Goal: Information Seeking & Learning: Find specific fact

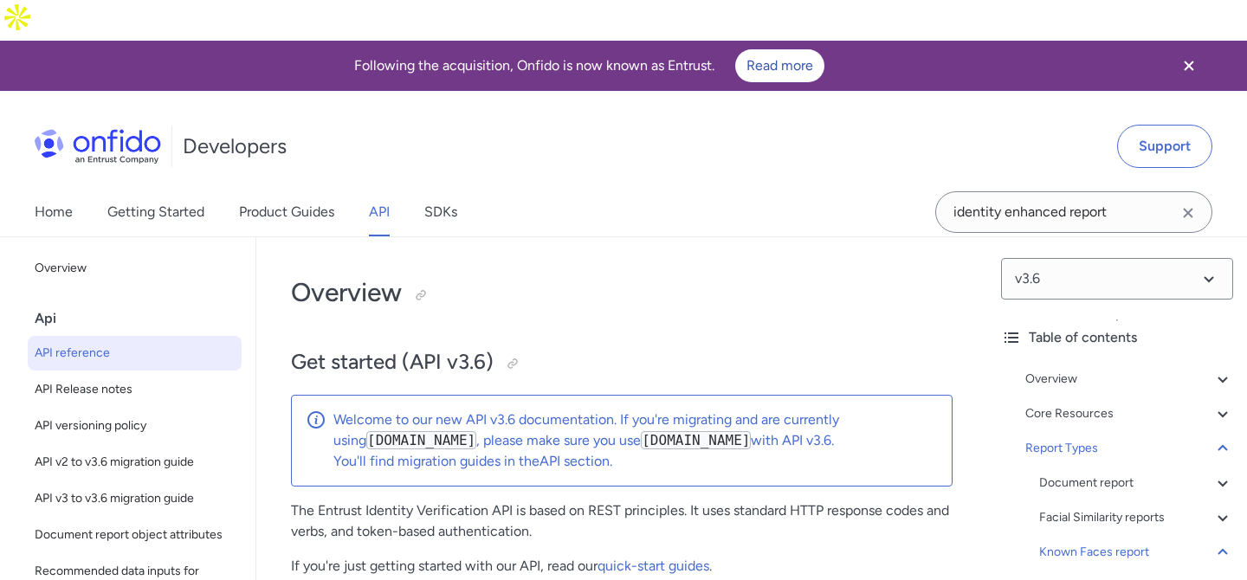
select select "http"
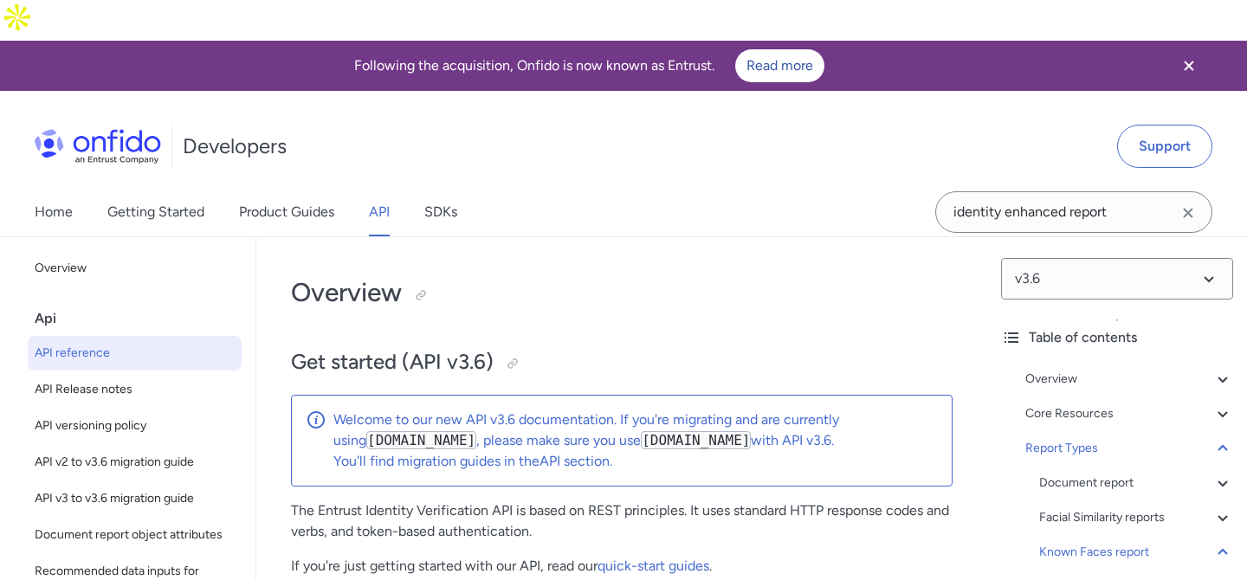
select select "http"
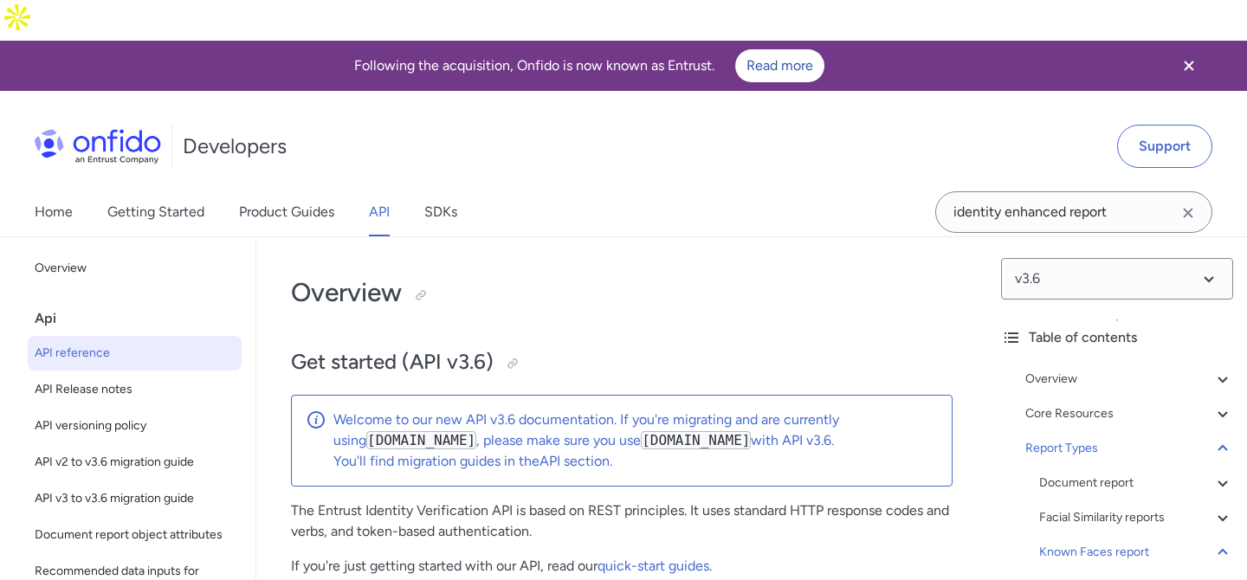
select select "http"
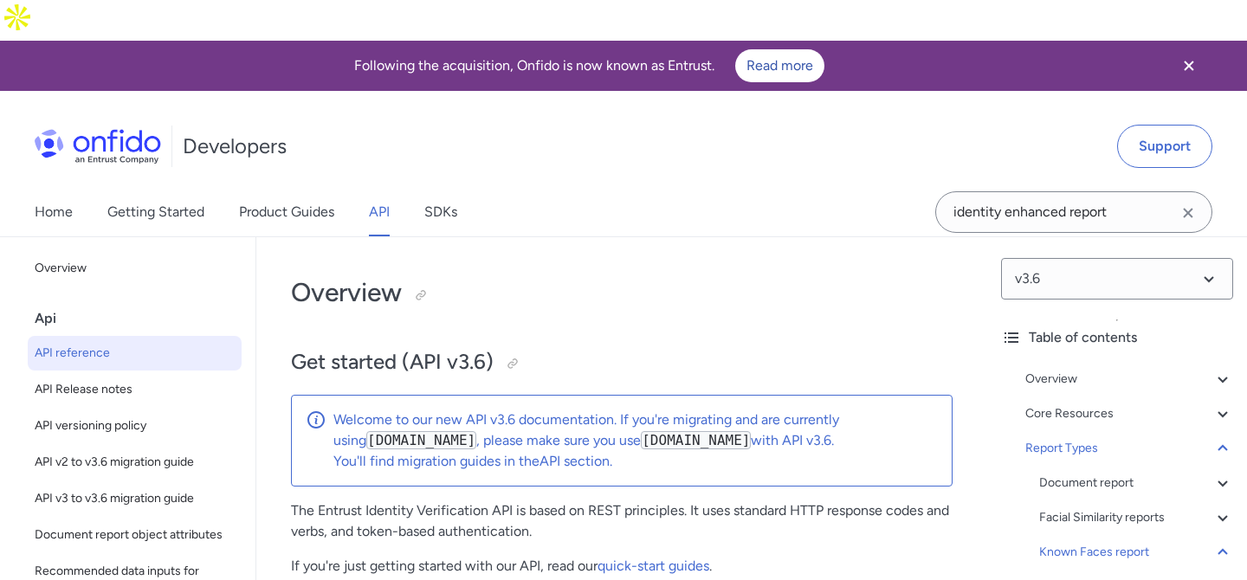
select select "http"
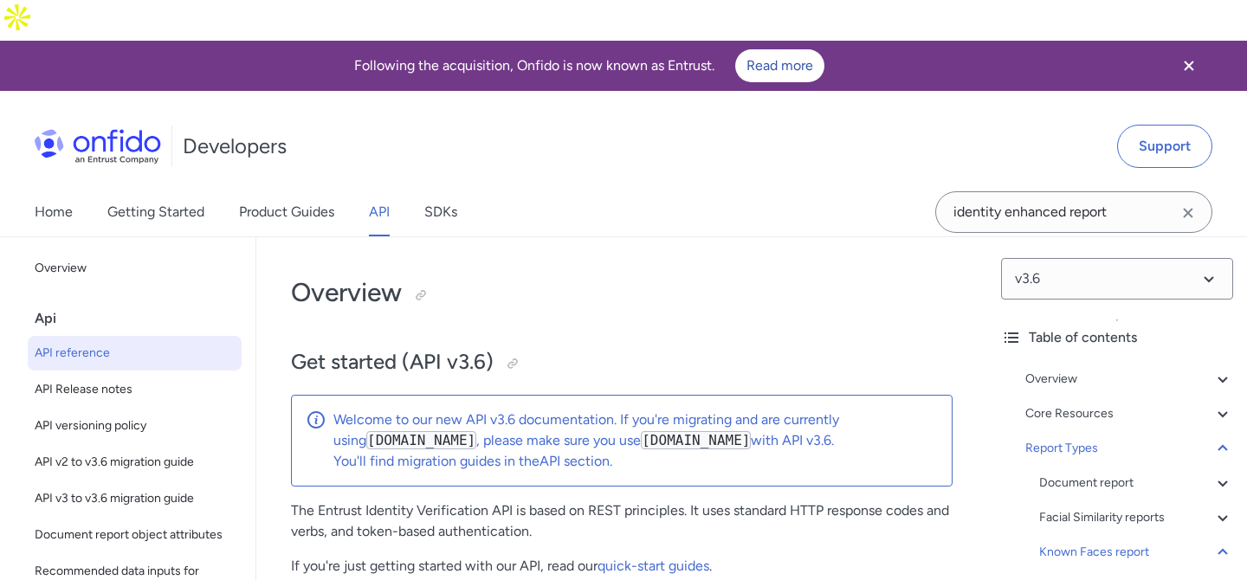
select select "http"
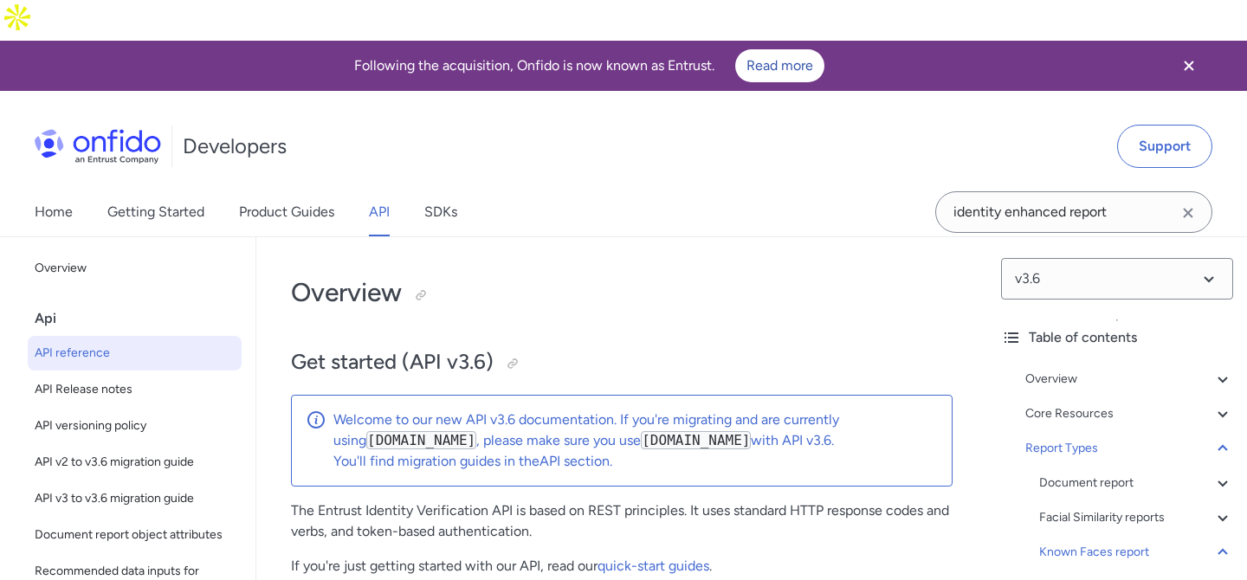
select select "http"
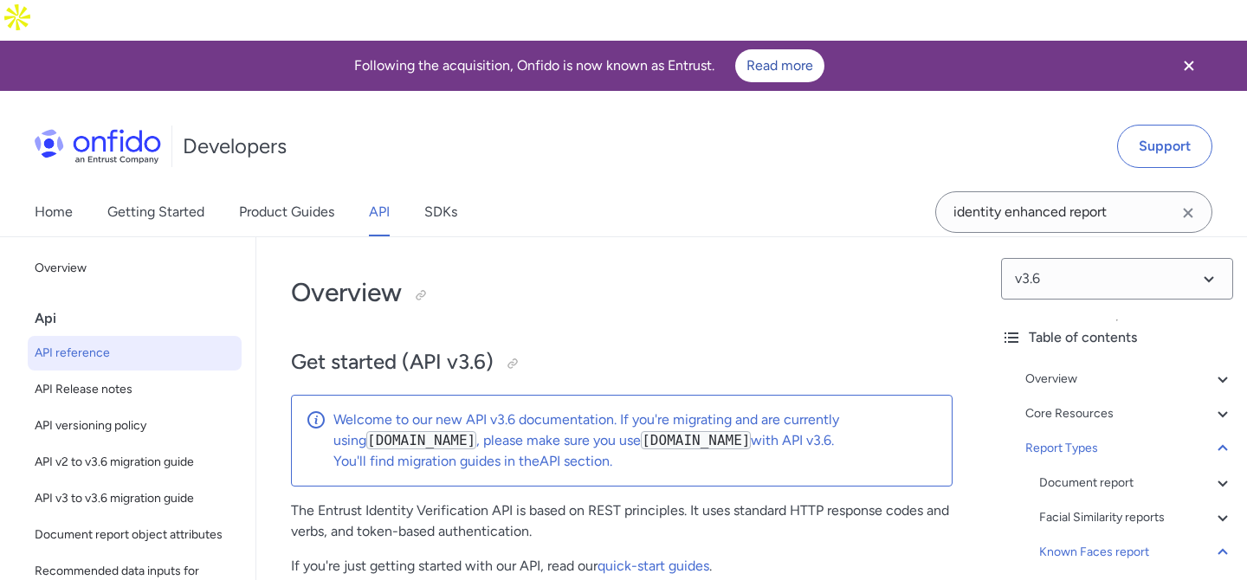
select select "http"
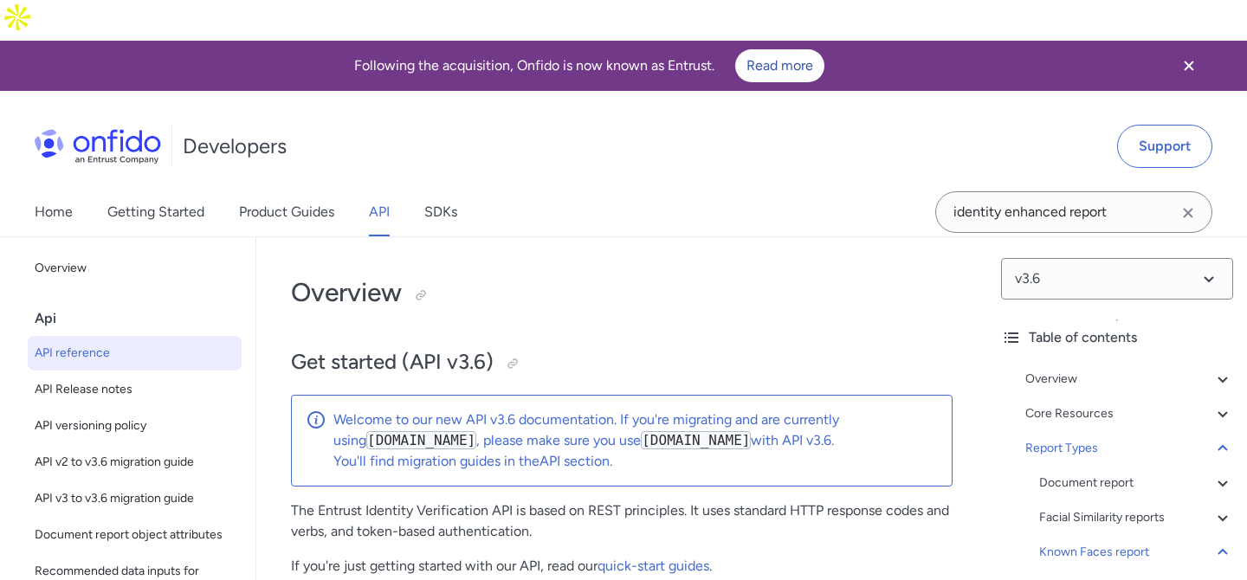
select select "http"
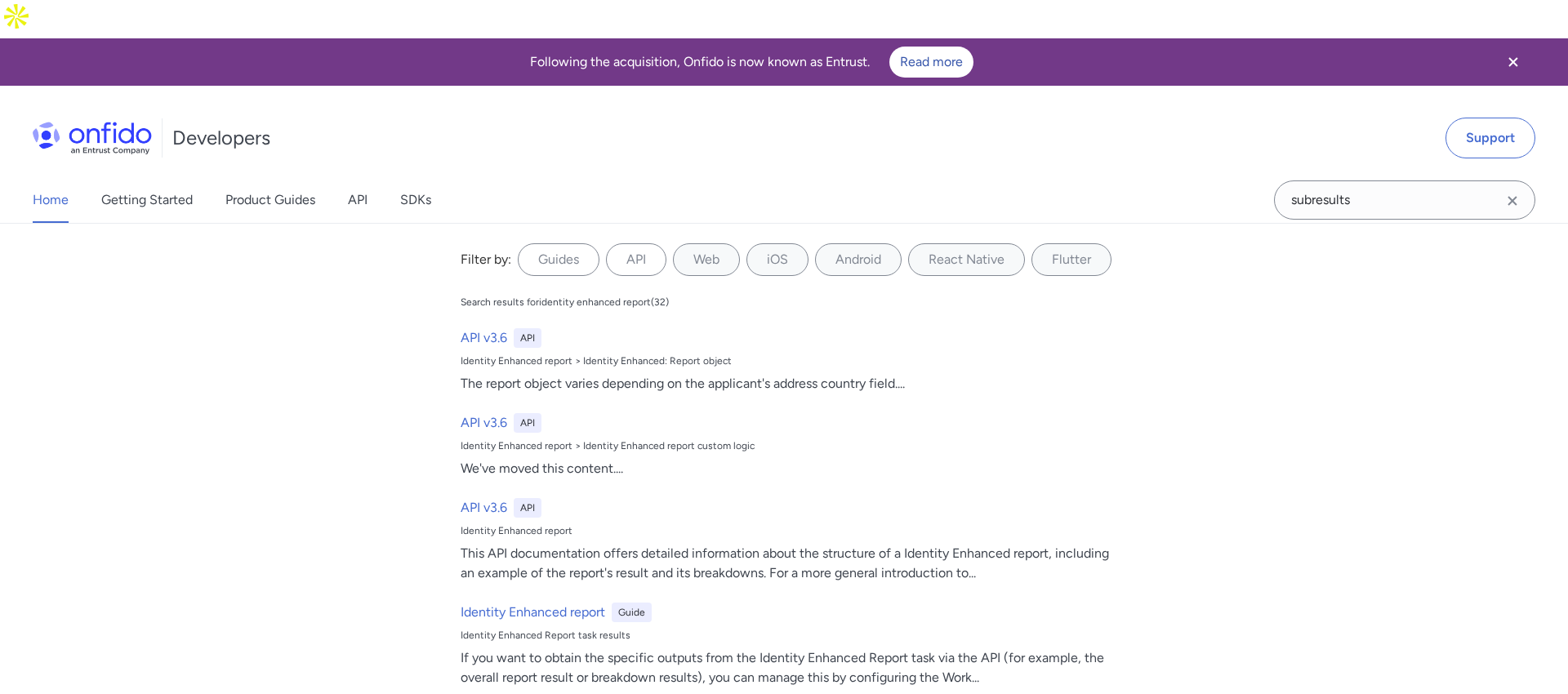
type input "subresults"
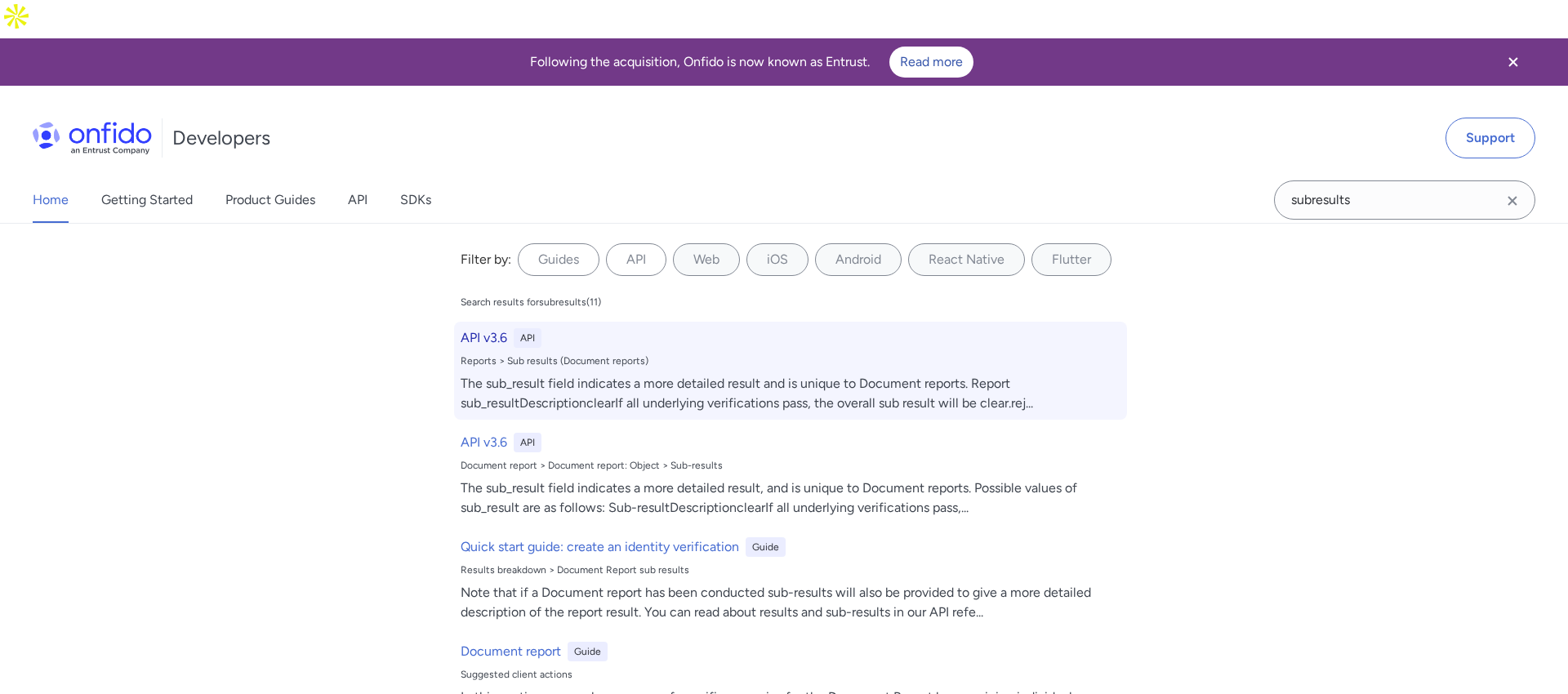
click at [992, 355] on div "Reports > Sub results (Document reports)" at bounding box center [790, 361] width 660 height 13
select select "http"
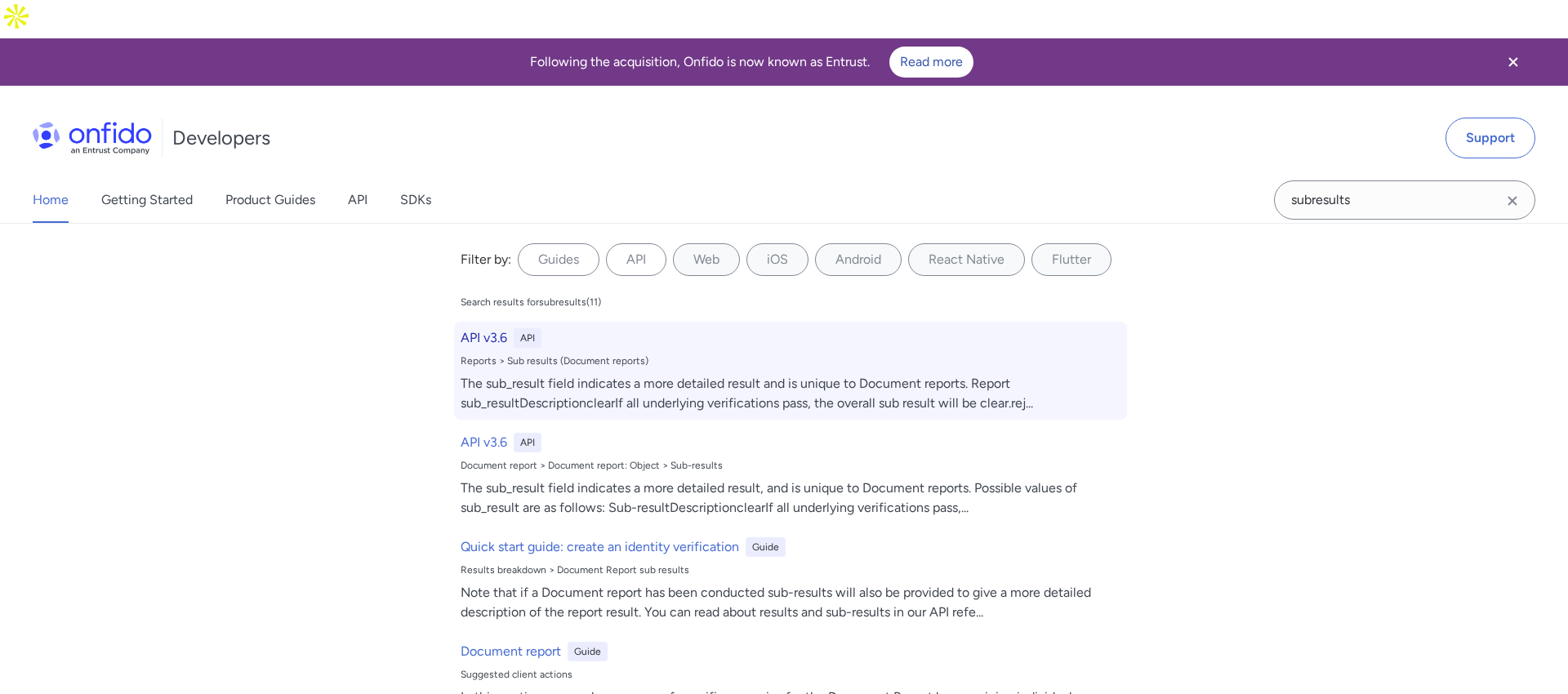
select select "http"
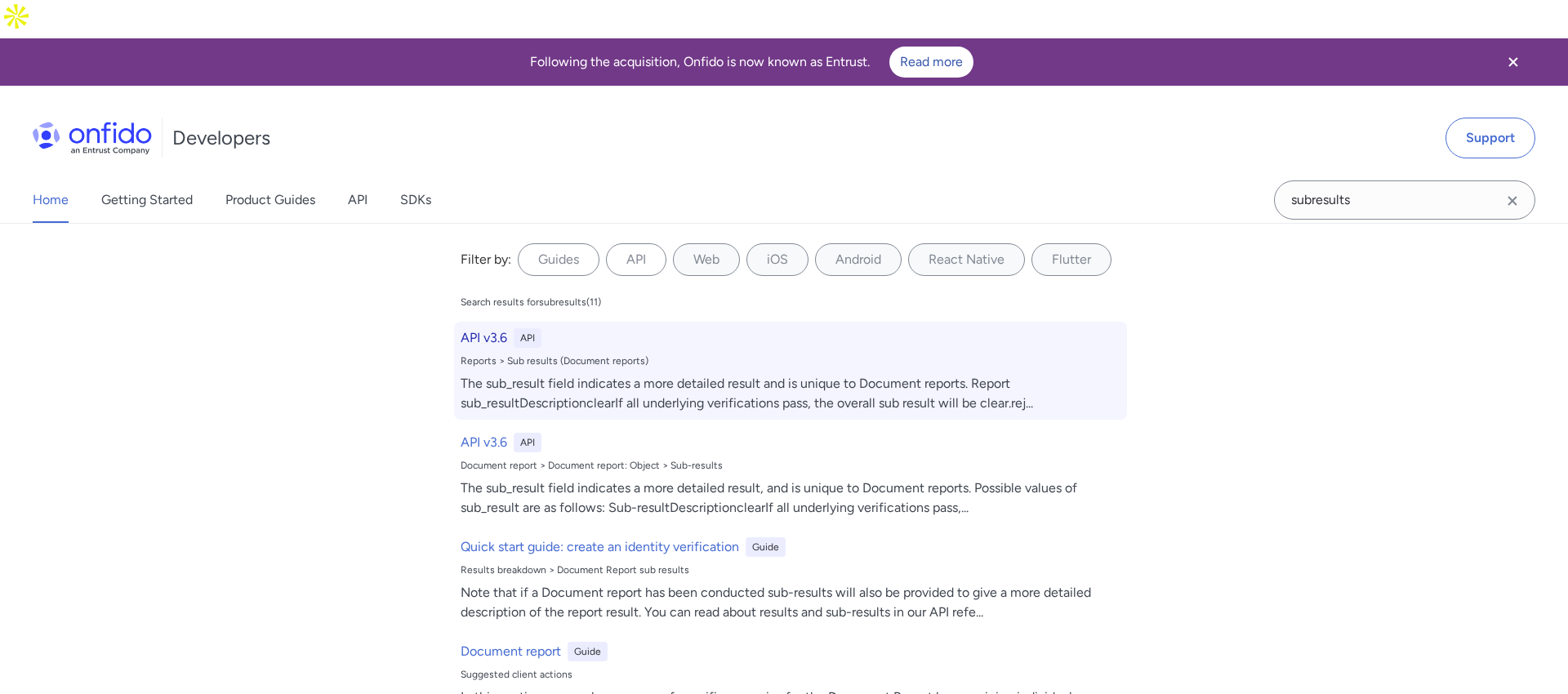
select select "http"
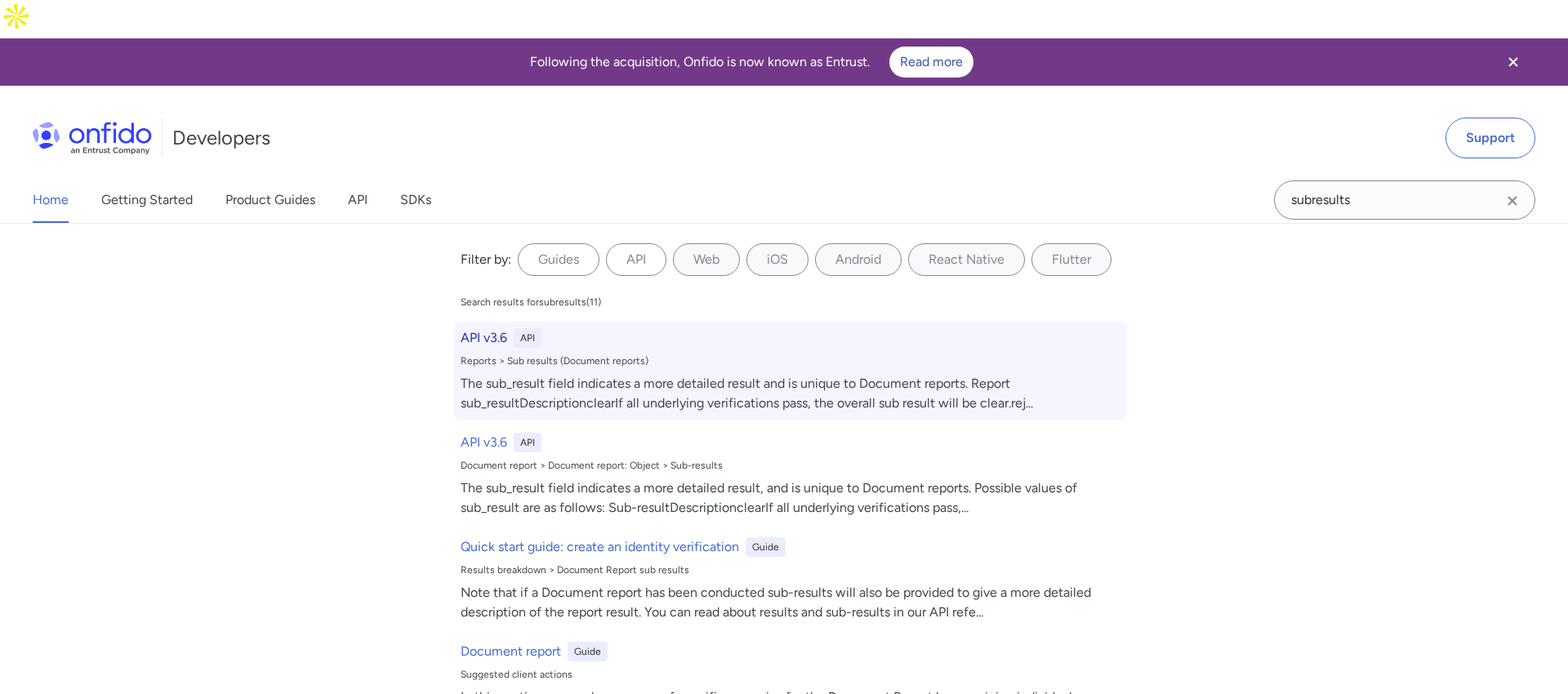
select select "http"
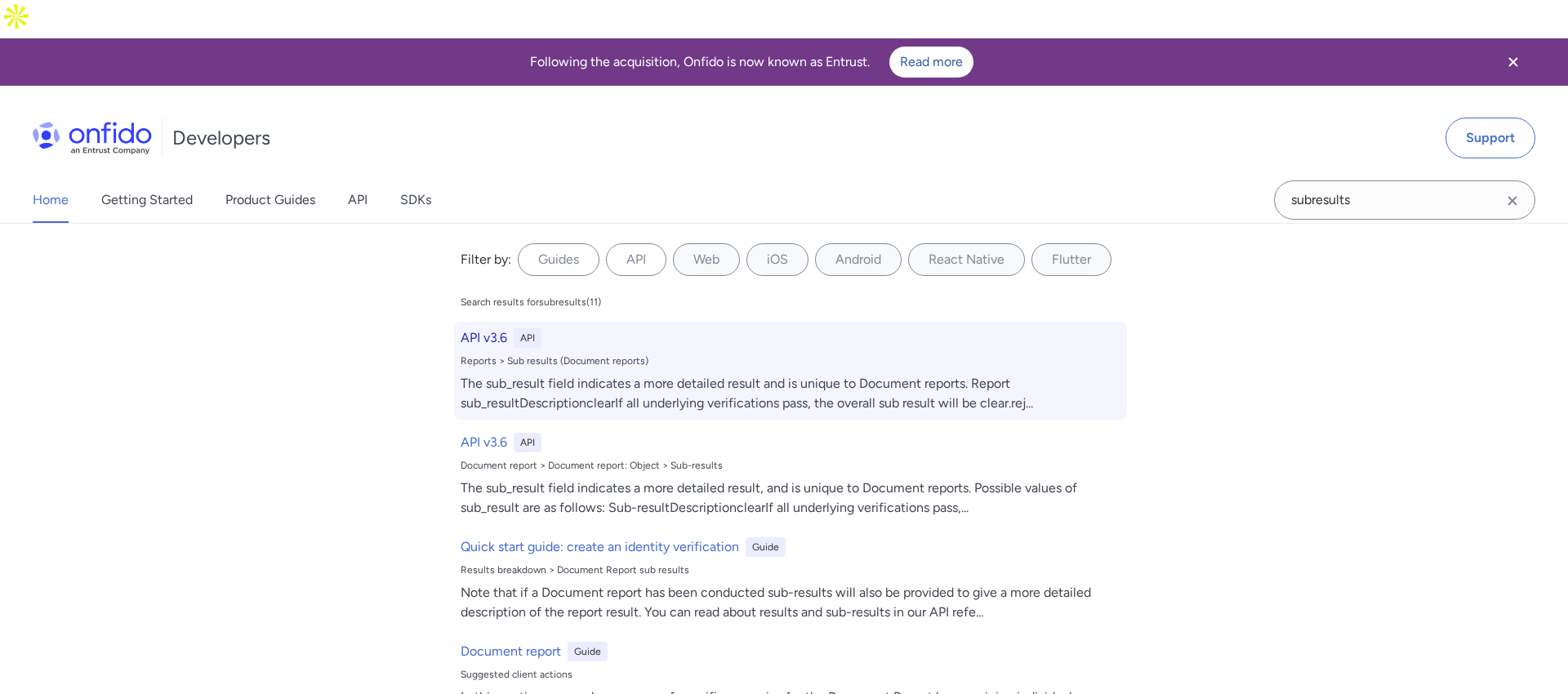
select select "http"
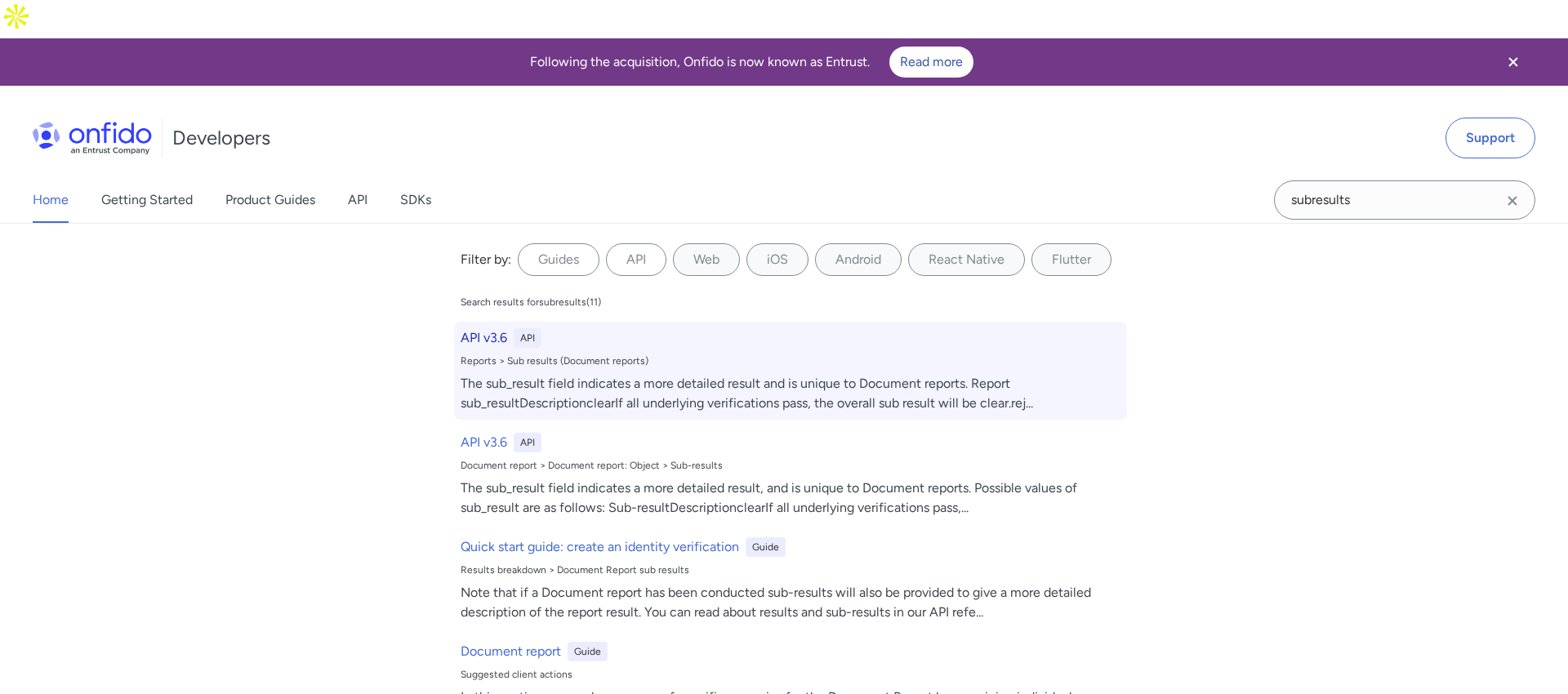
select select "http"
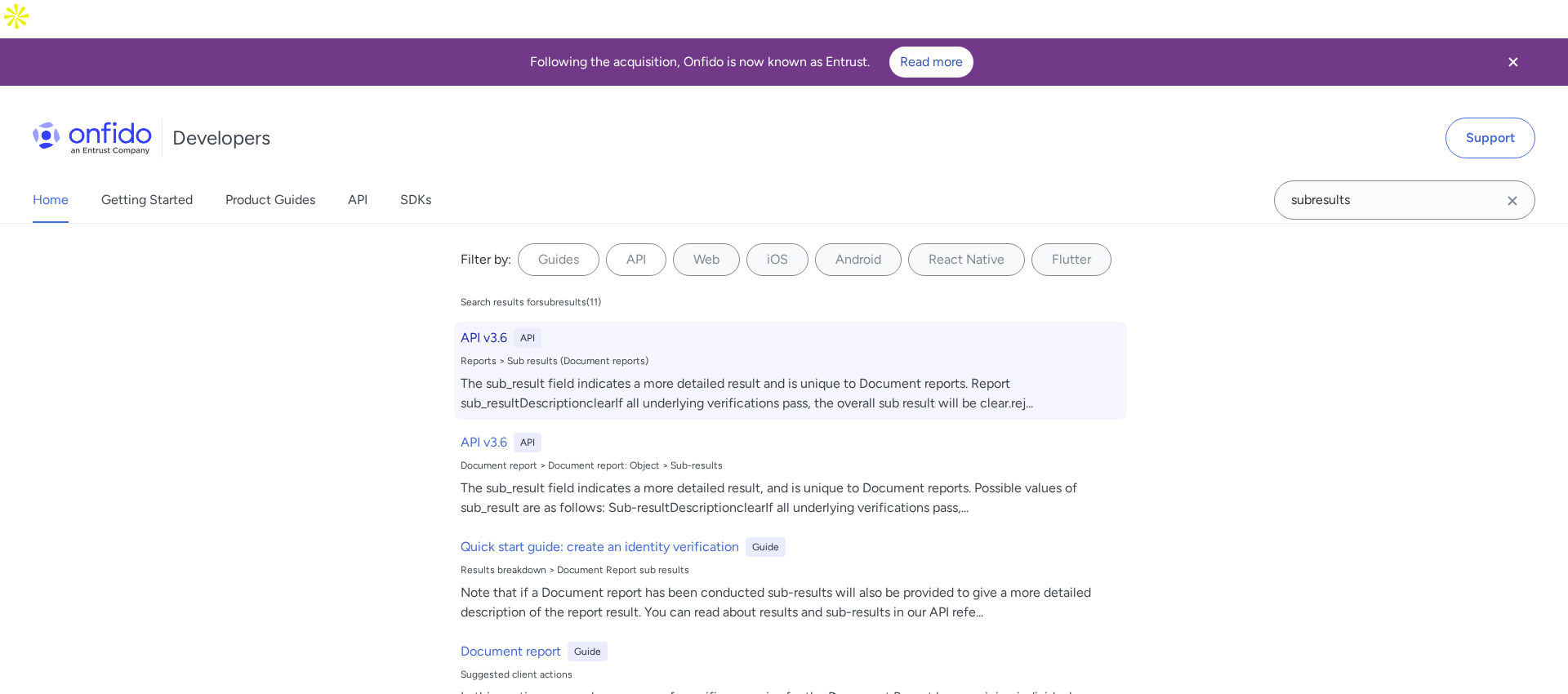
select select "http"
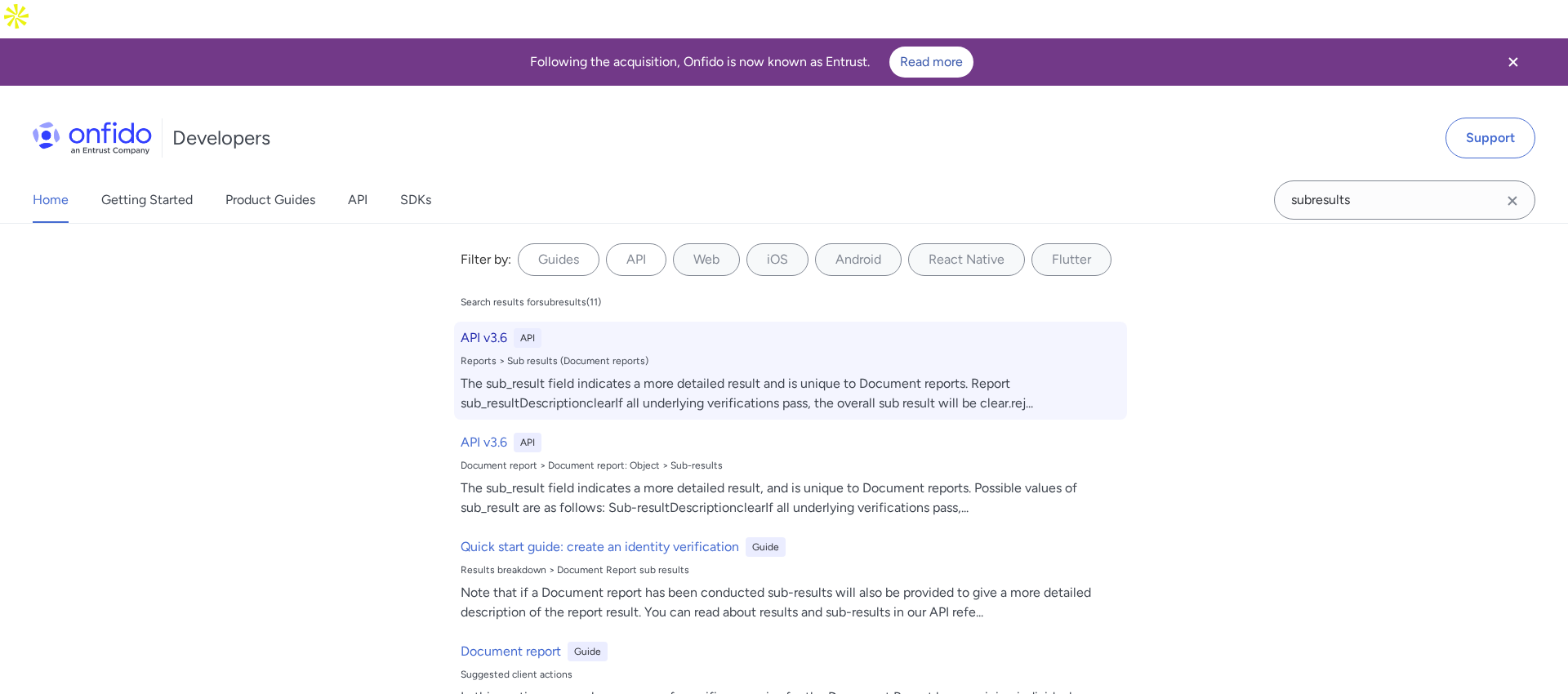
select select "http"
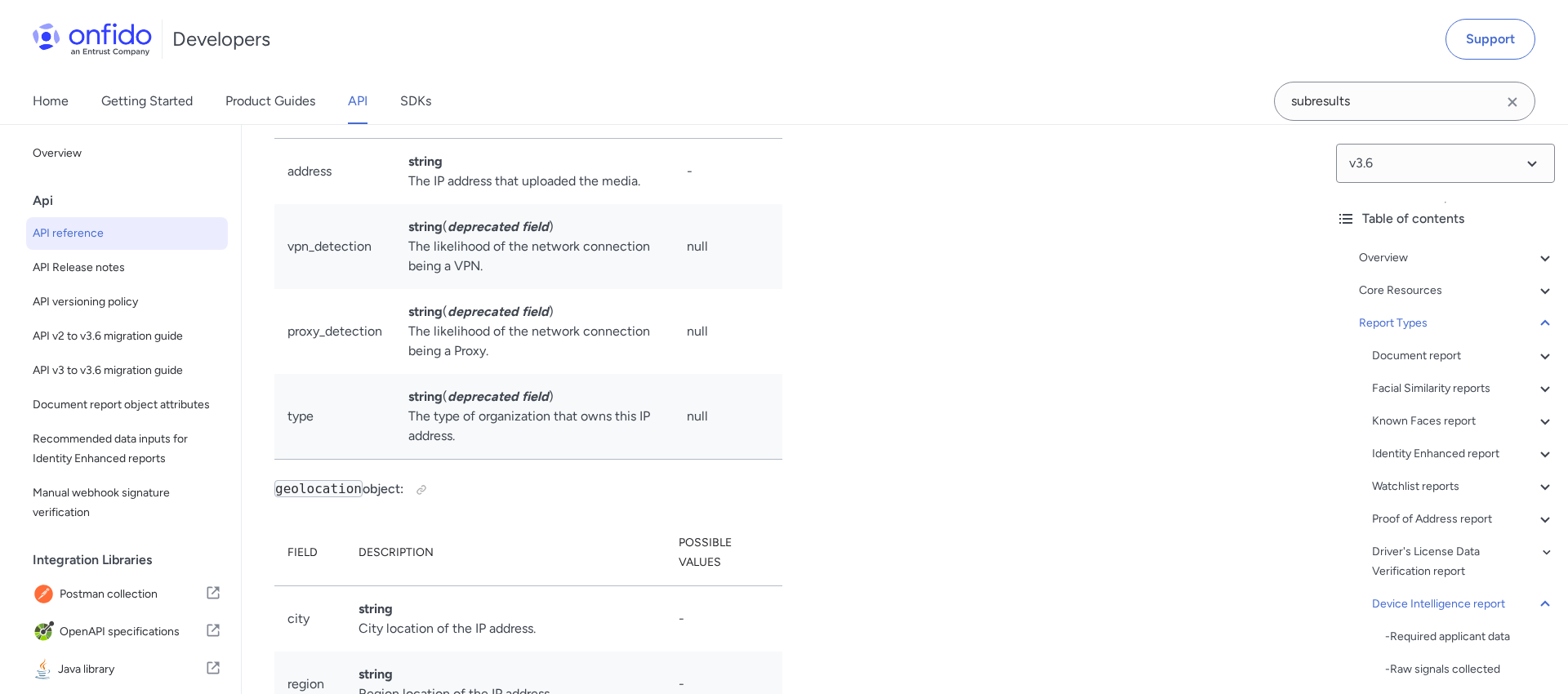
scroll to position [117926, 0]
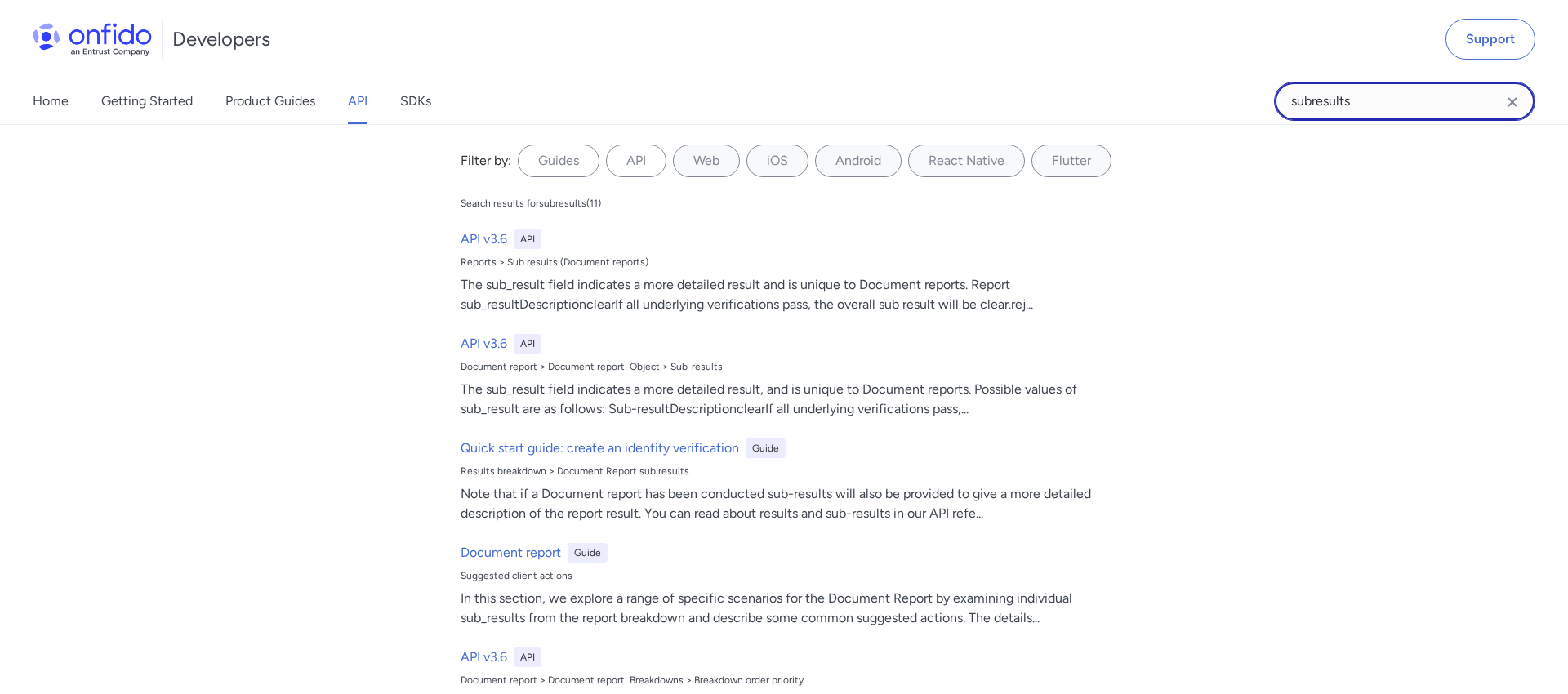
click at [1404, 84] on input "subresults" at bounding box center [1404, 102] width 261 height 40
type input "document report"
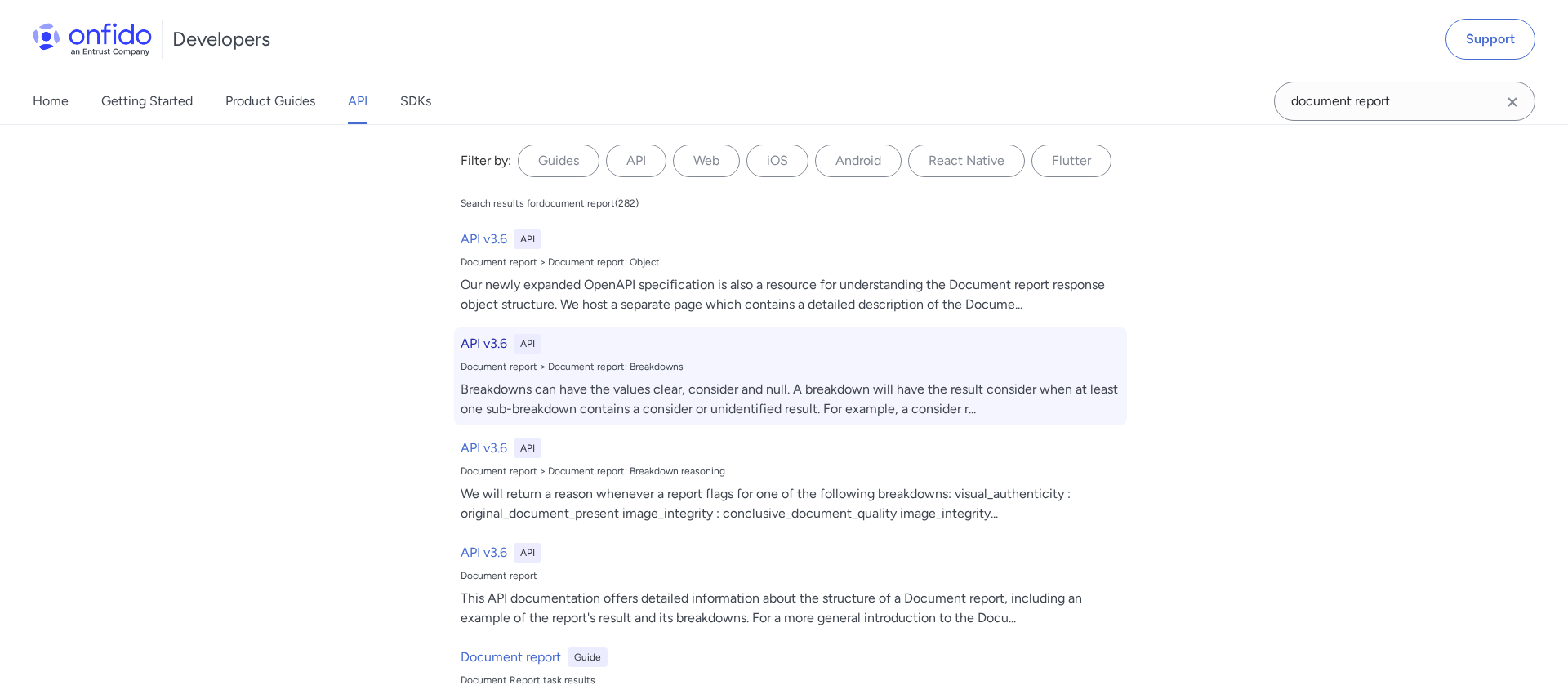
click at [772, 395] on div "Breakdowns can have the values clear, consider and null. A breakdown will have …" at bounding box center [790, 400] width 660 height 40
click at [660, 383] on div "Breakdowns can have the values clear, consider and null. A breakdown will have …" at bounding box center [790, 400] width 660 height 40
click at [948, 327] on div "API v3.6 API Document report > Document report: Breakdowns Breakdowns can have …" at bounding box center [789, 376] width 672 height 98
click at [503, 341] on h6 "API v3.6" at bounding box center [483, 343] width 46 height 20
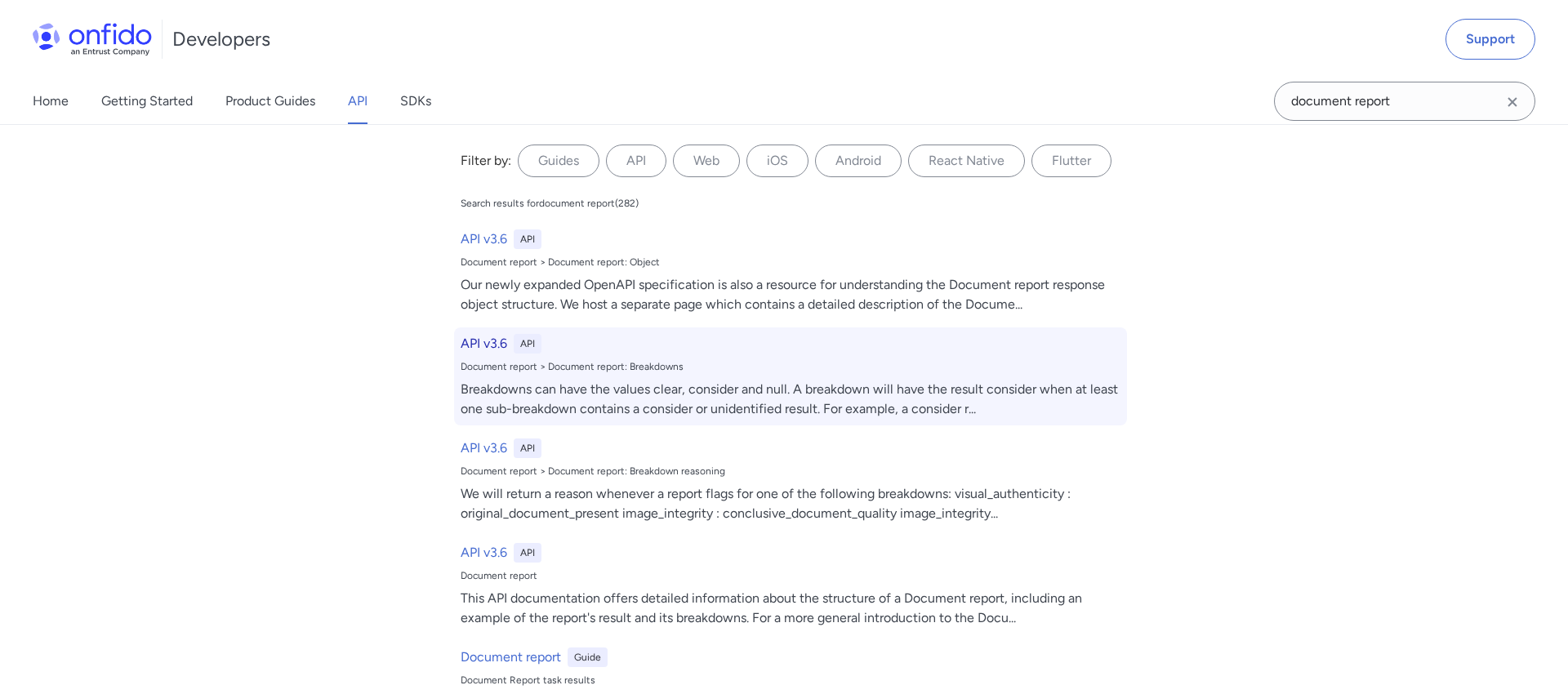
click at [720, 374] on div "API v3.6 API Document report > Document report: Breakdowns Breakdowns can have …" at bounding box center [789, 376] width 672 height 98
click at [702, 377] on div "API v3.6 API Document report > Document report: Breakdowns Breakdowns can have …" at bounding box center [789, 376] width 672 height 98
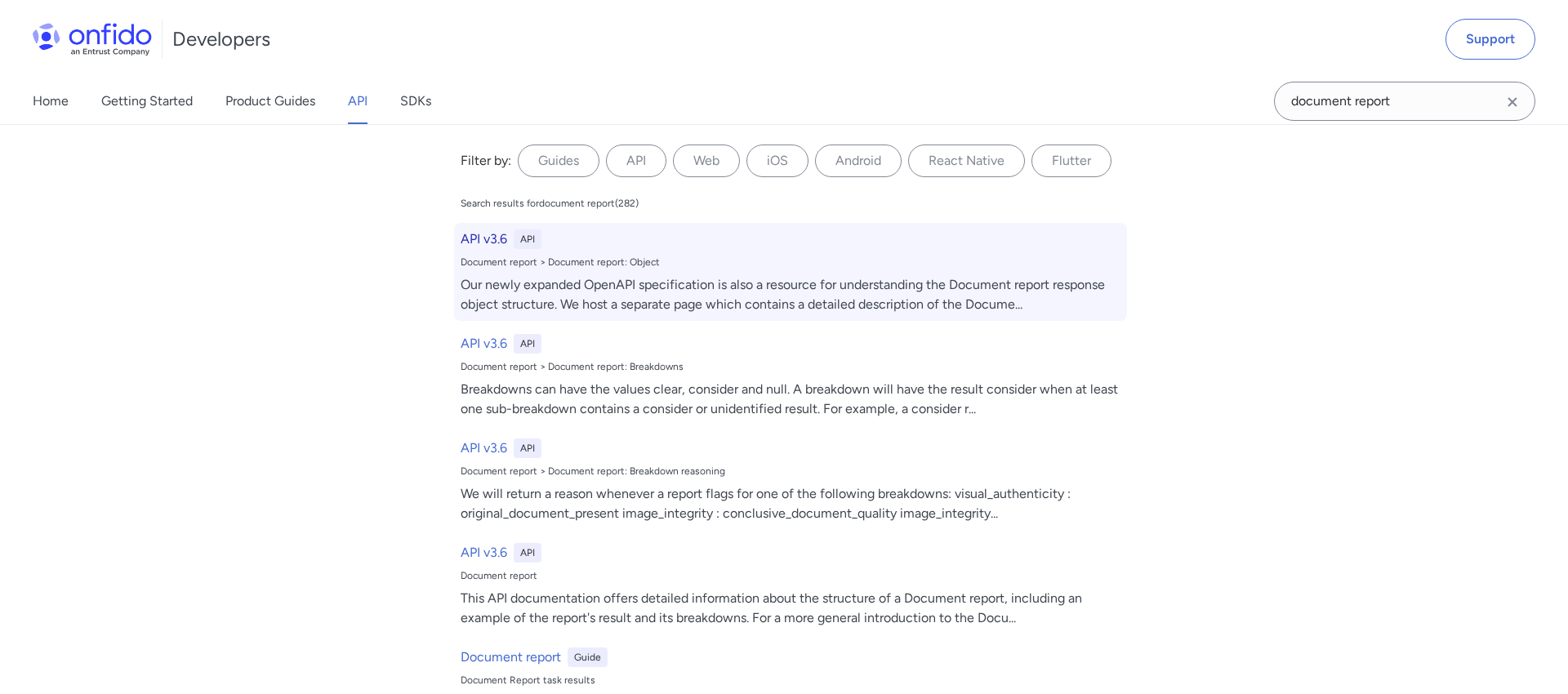
click at [718, 286] on div "Our newly expanded OpenAPI specification is also a resource for understanding t…" at bounding box center [790, 295] width 660 height 40
